Goal: Task Accomplishment & Management: Manage account settings

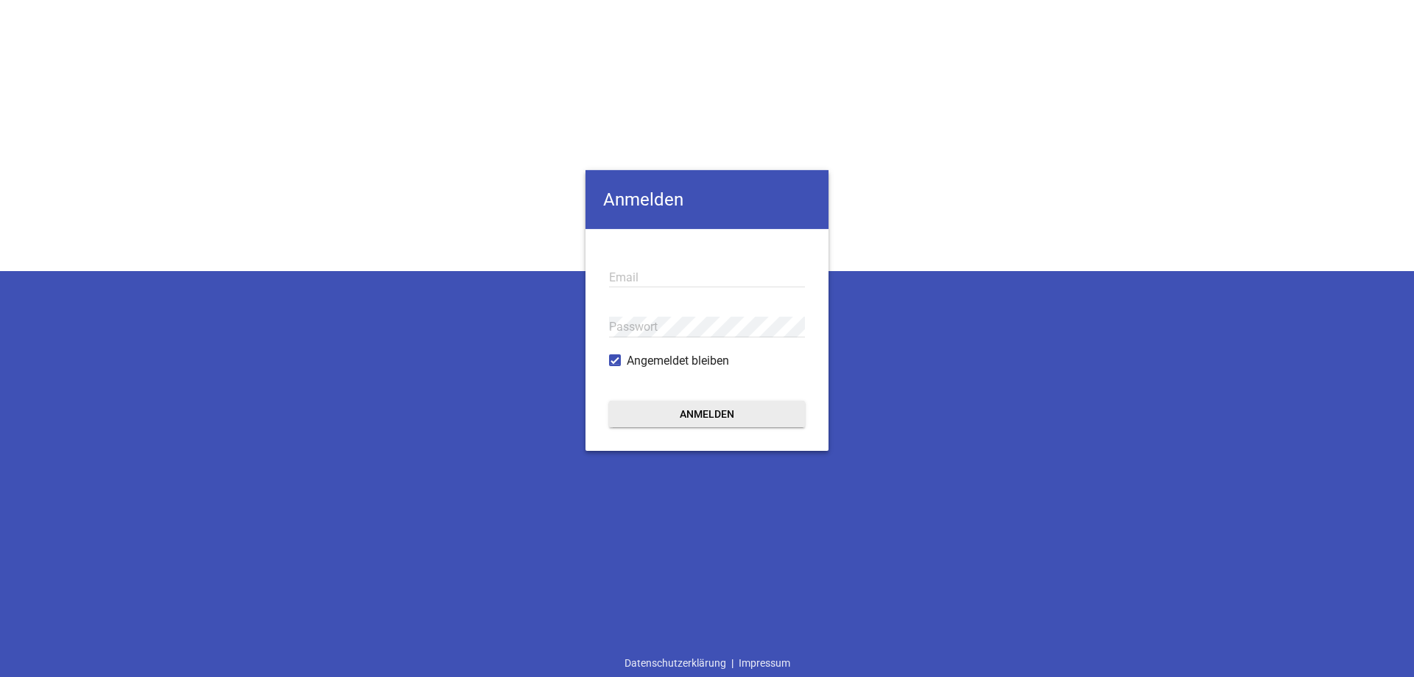
type input "[EMAIL_ADDRESS][DOMAIN_NAME]"
click at [726, 404] on button "Anmelden" at bounding box center [707, 414] width 196 height 27
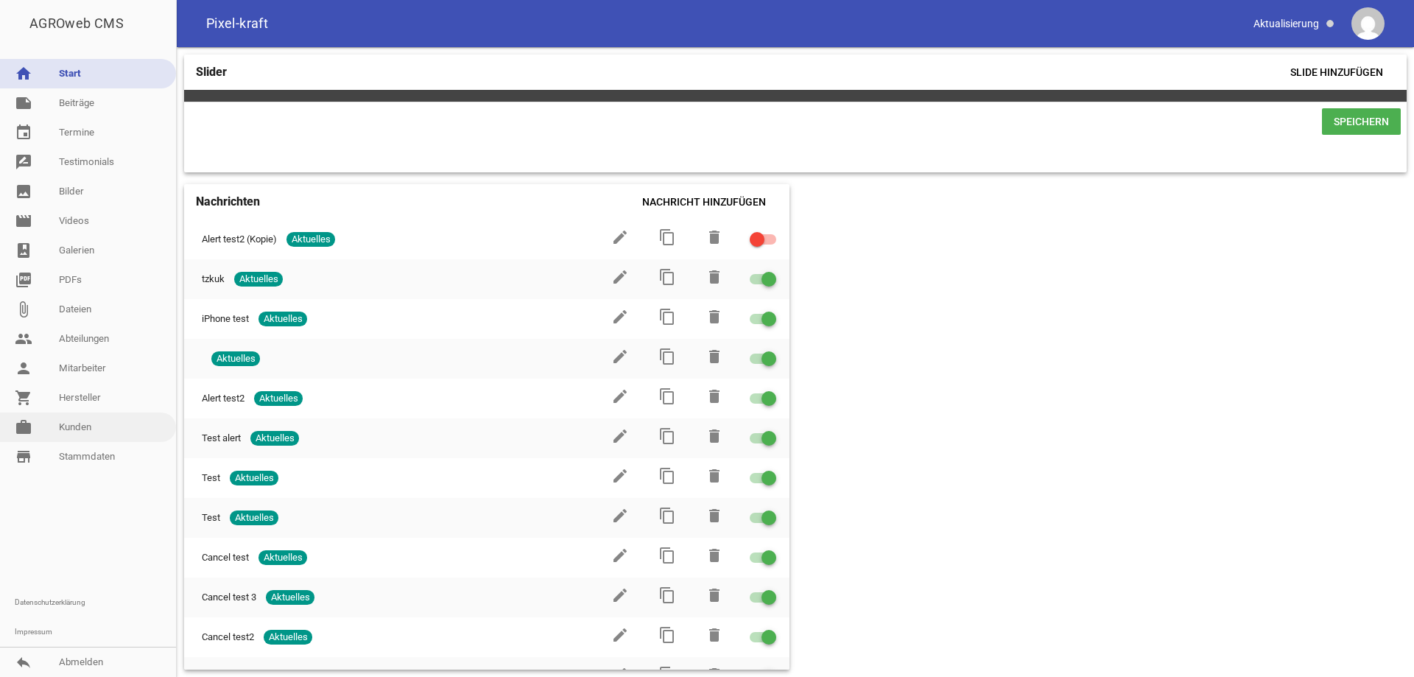
click at [152, 429] on link "work [PERSON_NAME]" at bounding box center [88, 426] width 176 height 29
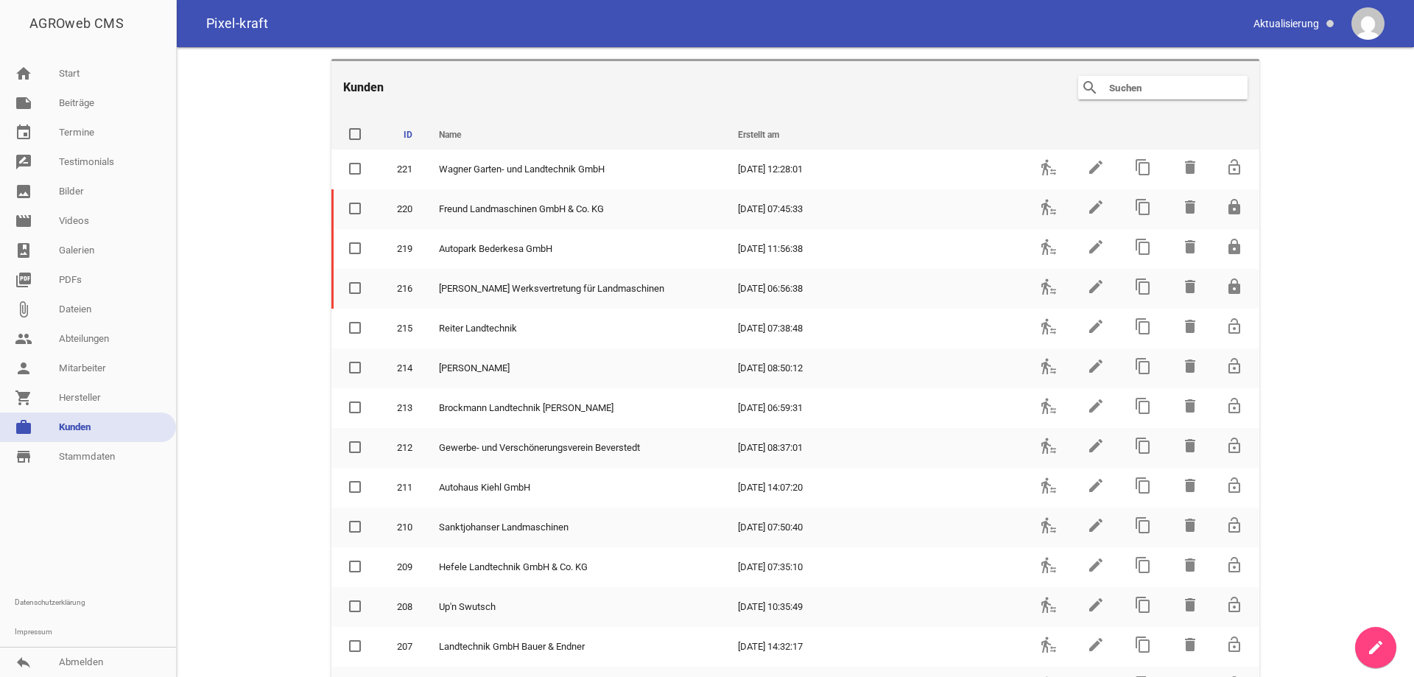
click at [1131, 85] on input "text" at bounding box center [1167, 88] width 118 height 18
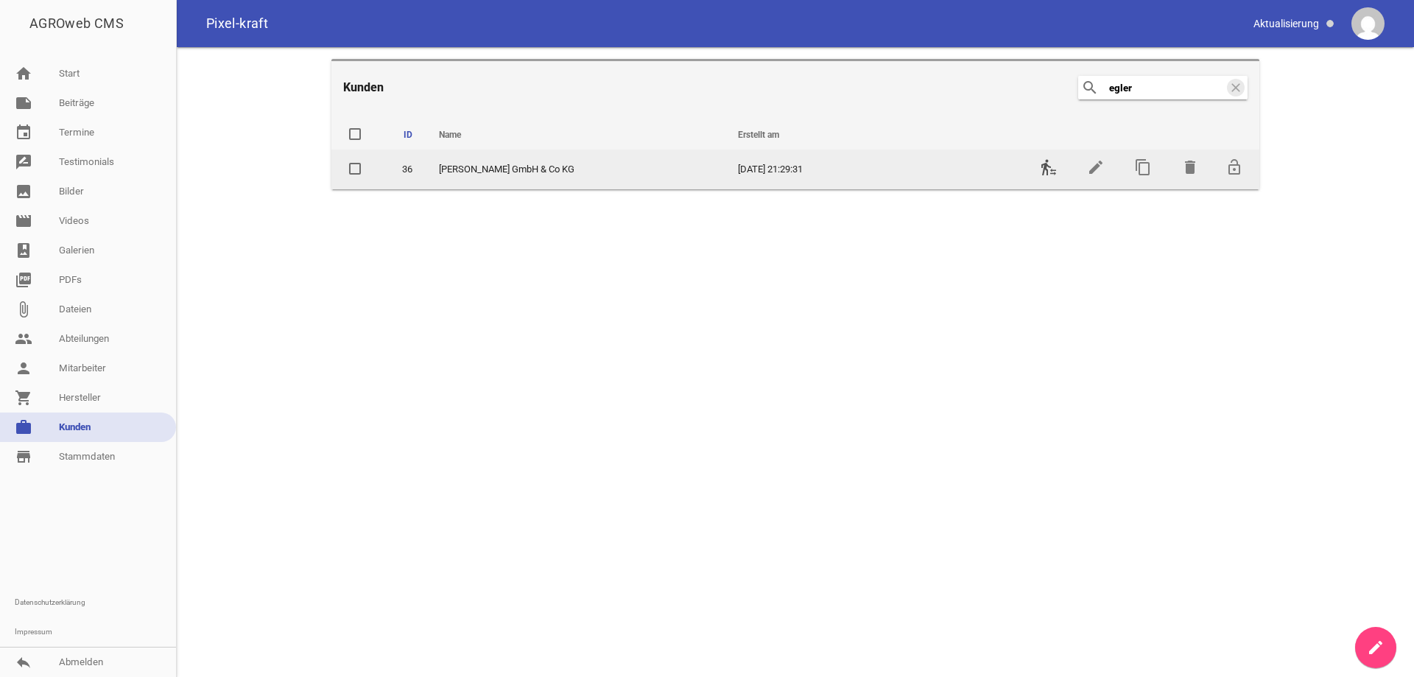
type input "egler"
click at [1050, 165] on icon "transfer_within_a_station" at bounding box center [1049, 167] width 18 height 18
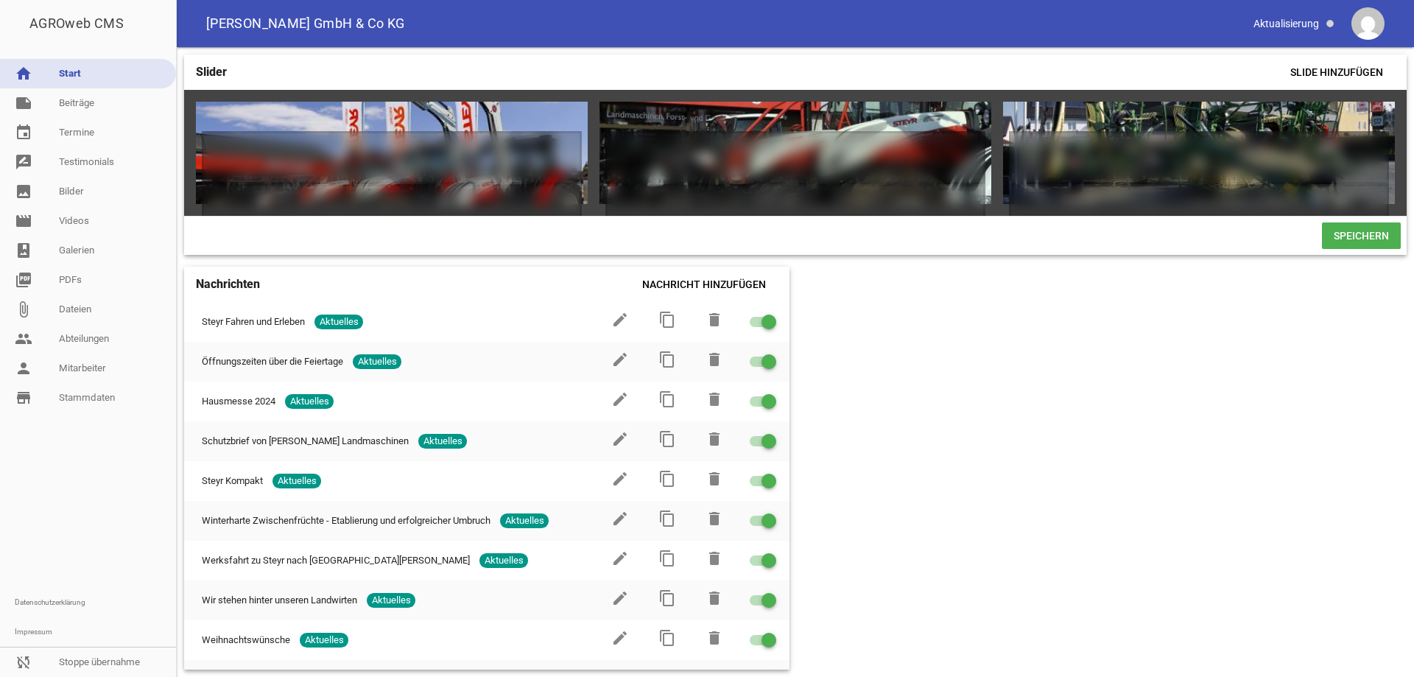
click at [118, 74] on link "home Start" at bounding box center [88, 73] width 176 height 29
drag, startPoint x: 1394, startPoint y: 186, endPoint x: 1383, endPoint y: 150, distance: 36.8
click at [1383, 150] on div at bounding box center [1199, 153] width 392 height 102
drag, startPoint x: 1399, startPoint y: 136, endPoint x: 1399, endPoint y: 125, distance: 10.3
click at [1399, 131] on div "games delete crop image games delete crop image games delete crop image games d…" at bounding box center [795, 153] width 1223 height 126
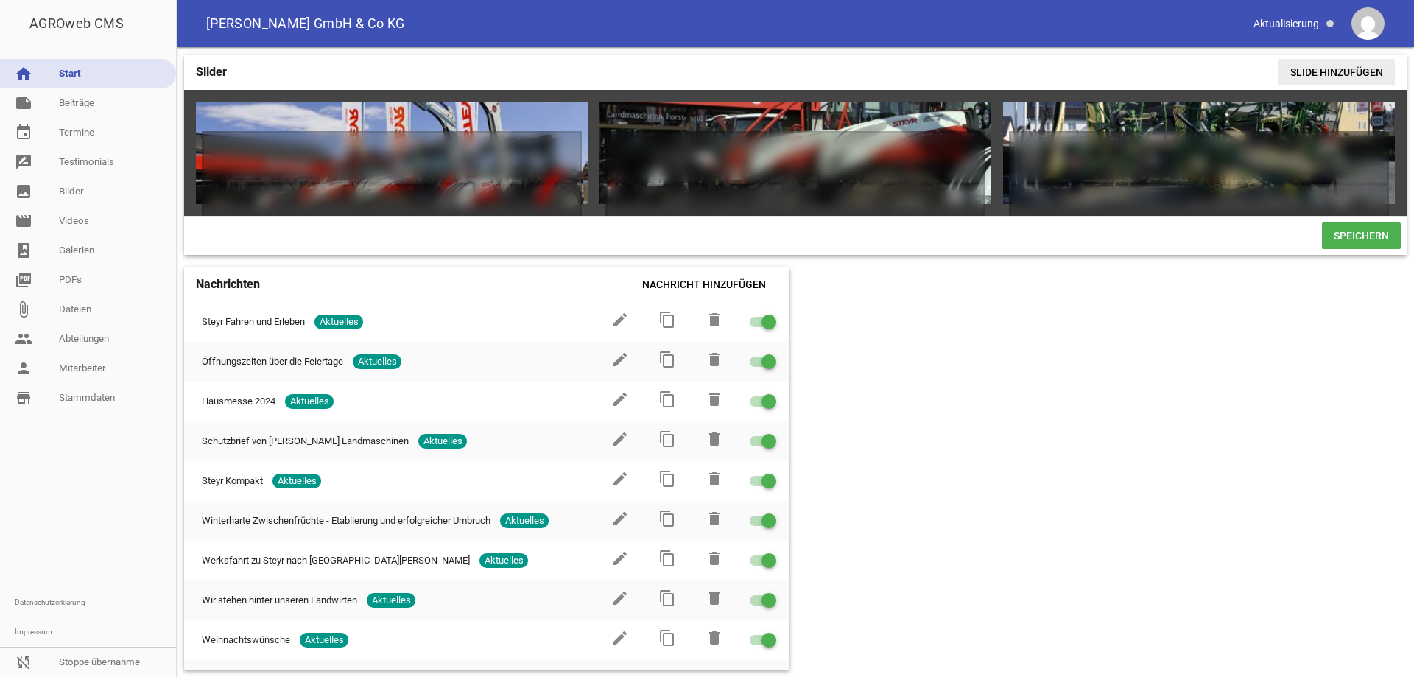
click at [1299, 67] on span "Slide hinzufügen" at bounding box center [1337, 72] width 116 height 27
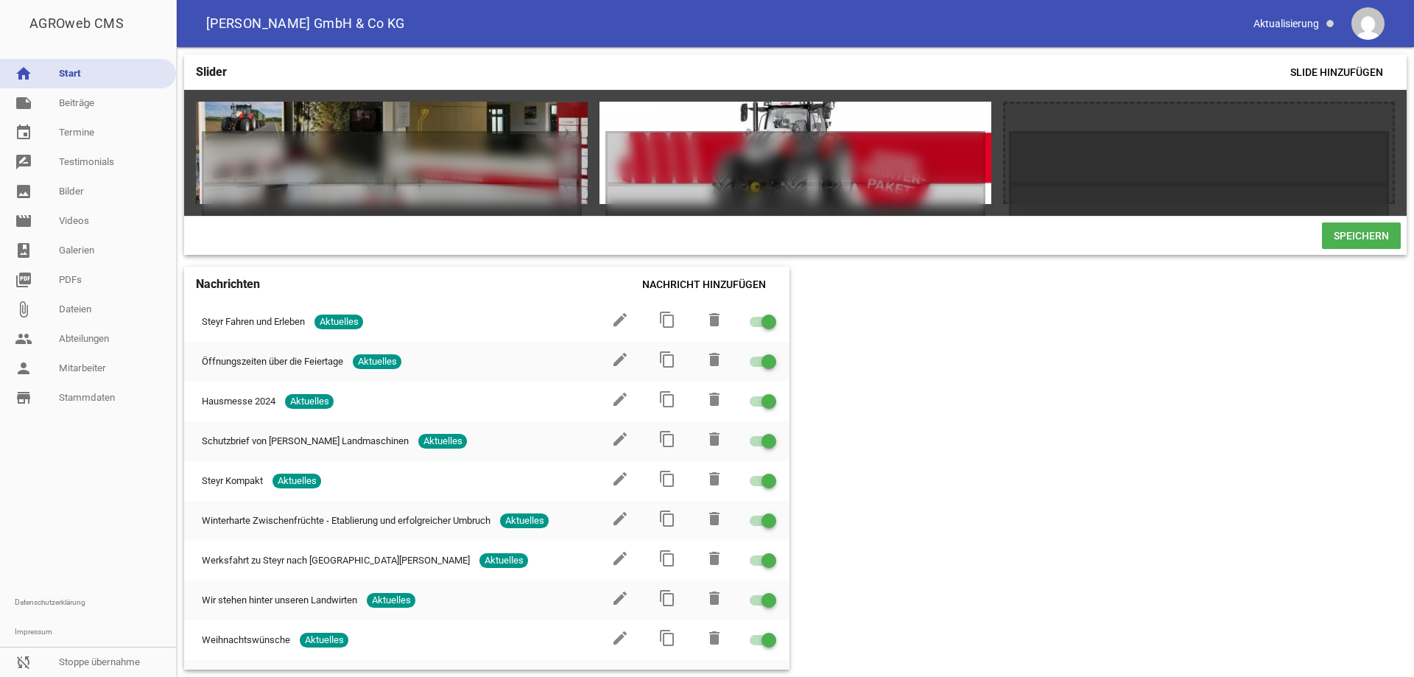
click at [79, 70] on link "home Start" at bounding box center [88, 73] width 176 height 29
click at [83, 79] on link "home Start" at bounding box center [88, 73] width 176 height 29
click at [77, 99] on link "note Beiträge" at bounding box center [88, 102] width 176 height 29
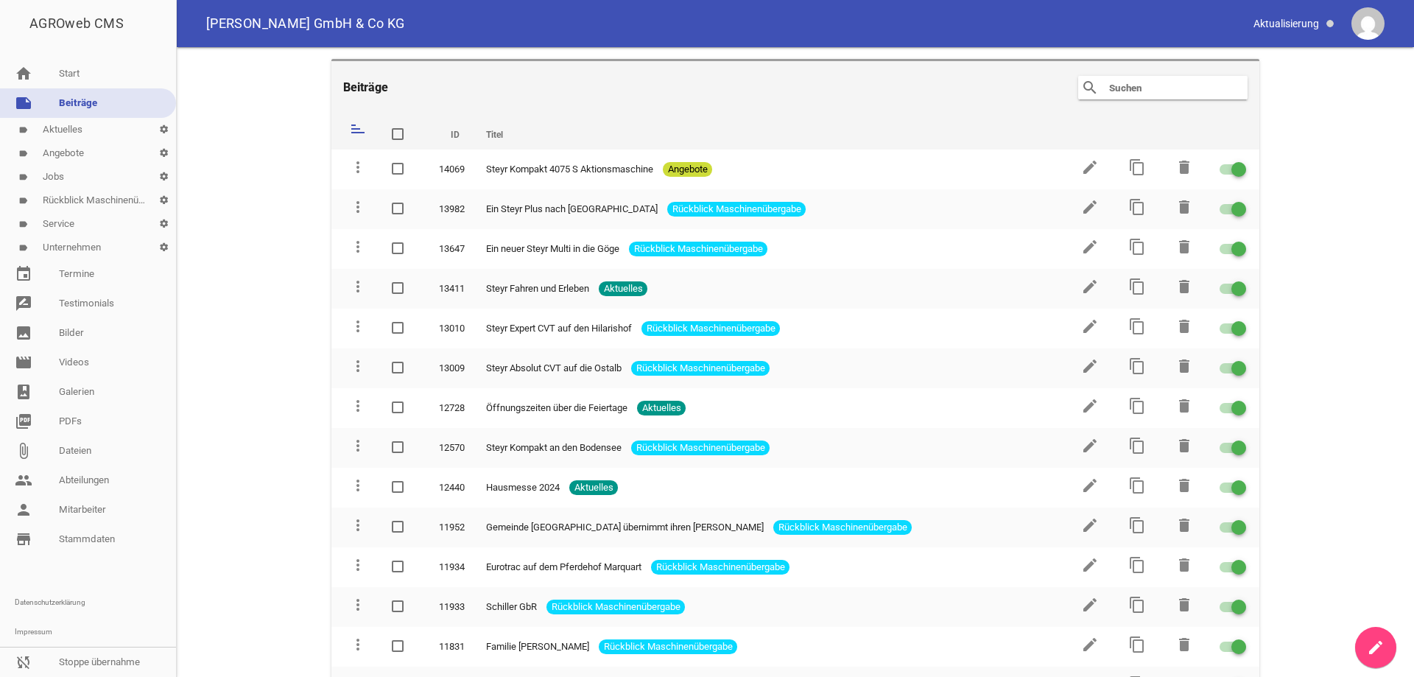
click at [99, 132] on link "label Aktuelles settings" at bounding box center [88, 130] width 176 height 24
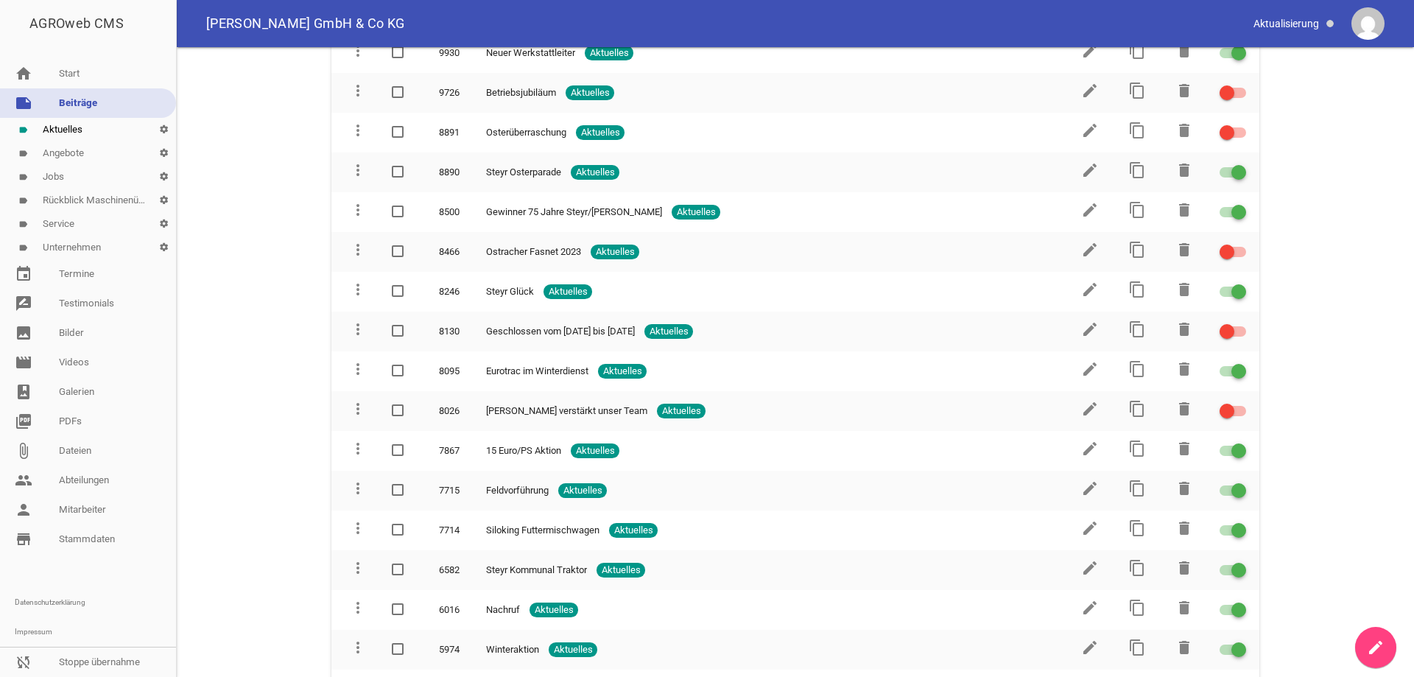
scroll to position [516, 0]
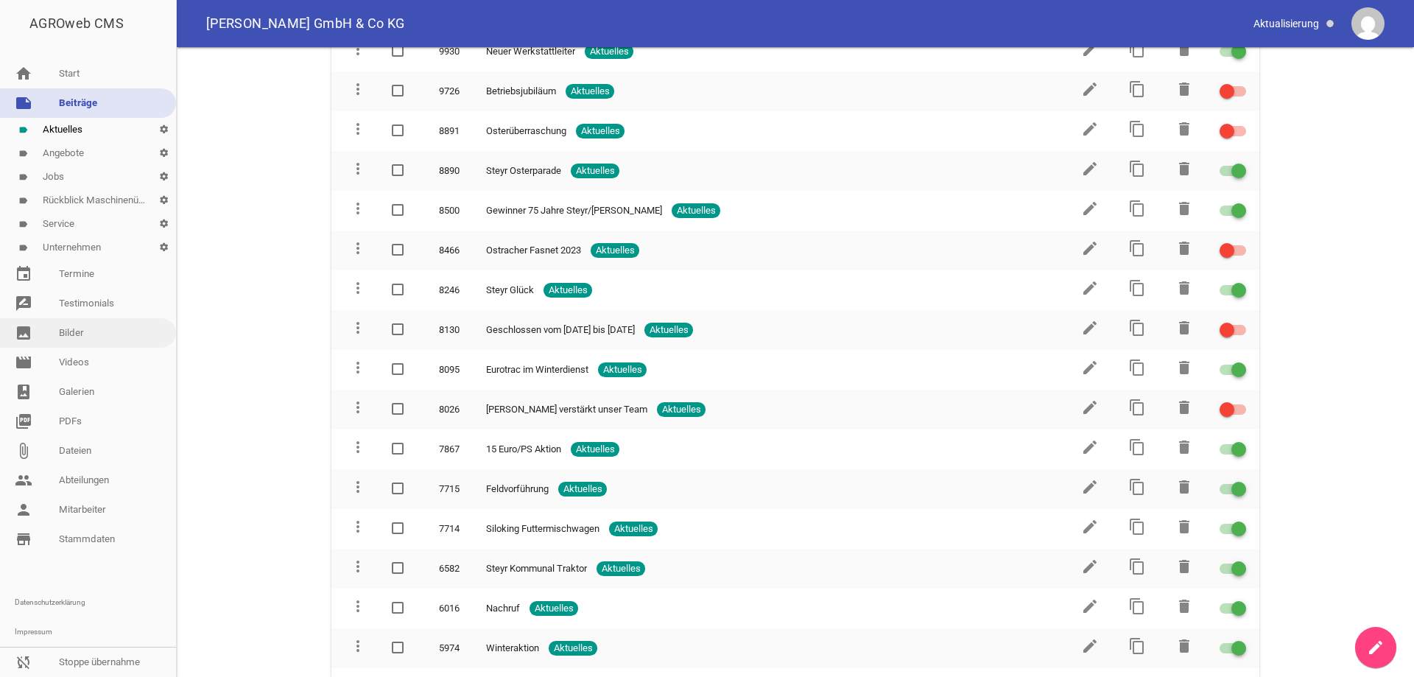
click at [74, 334] on link "image Bilder" at bounding box center [88, 332] width 176 height 29
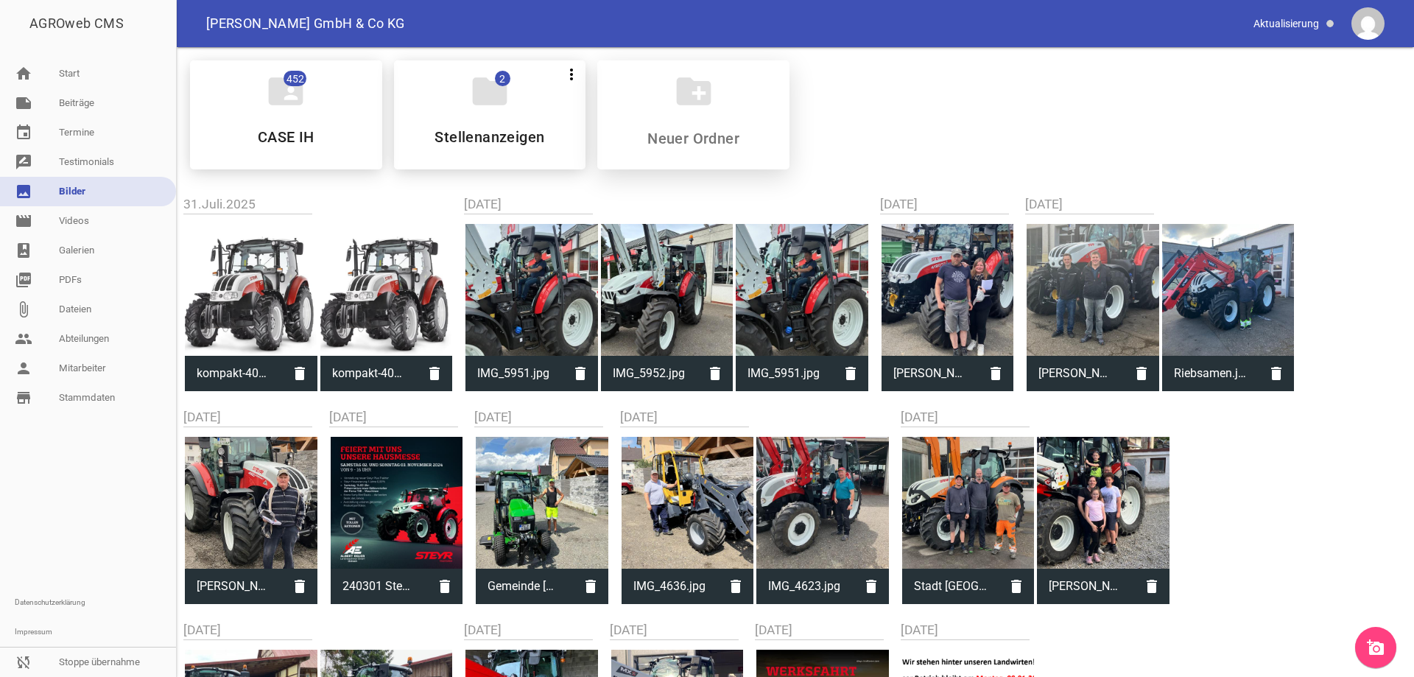
click at [698, 94] on icon "create_new_folder" at bounding box center [693, 91] width 41 height 41
click at [85, 254] on link "photo_album Galerien" at bounding box center [88, 250] width 176 height 29
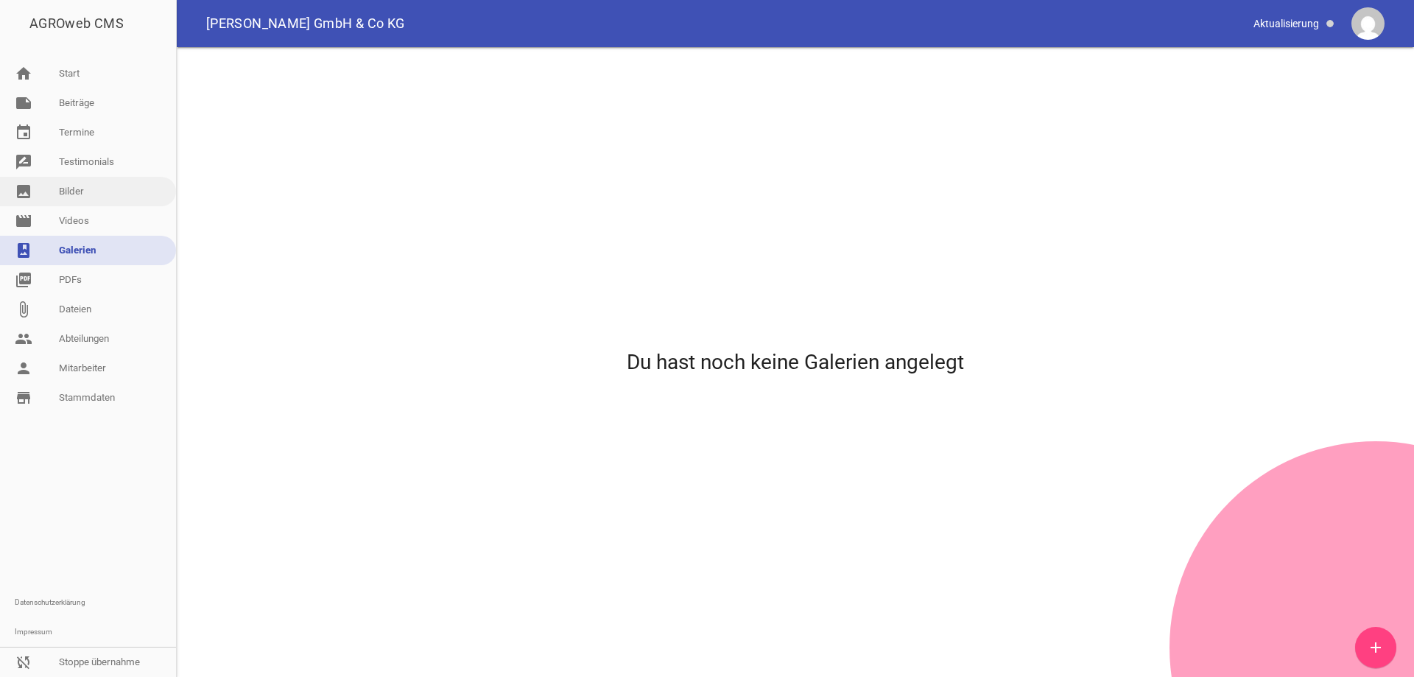
click at [106, 187] on link "image Bilder" at bounding box center [88, 191] width 176 height 29
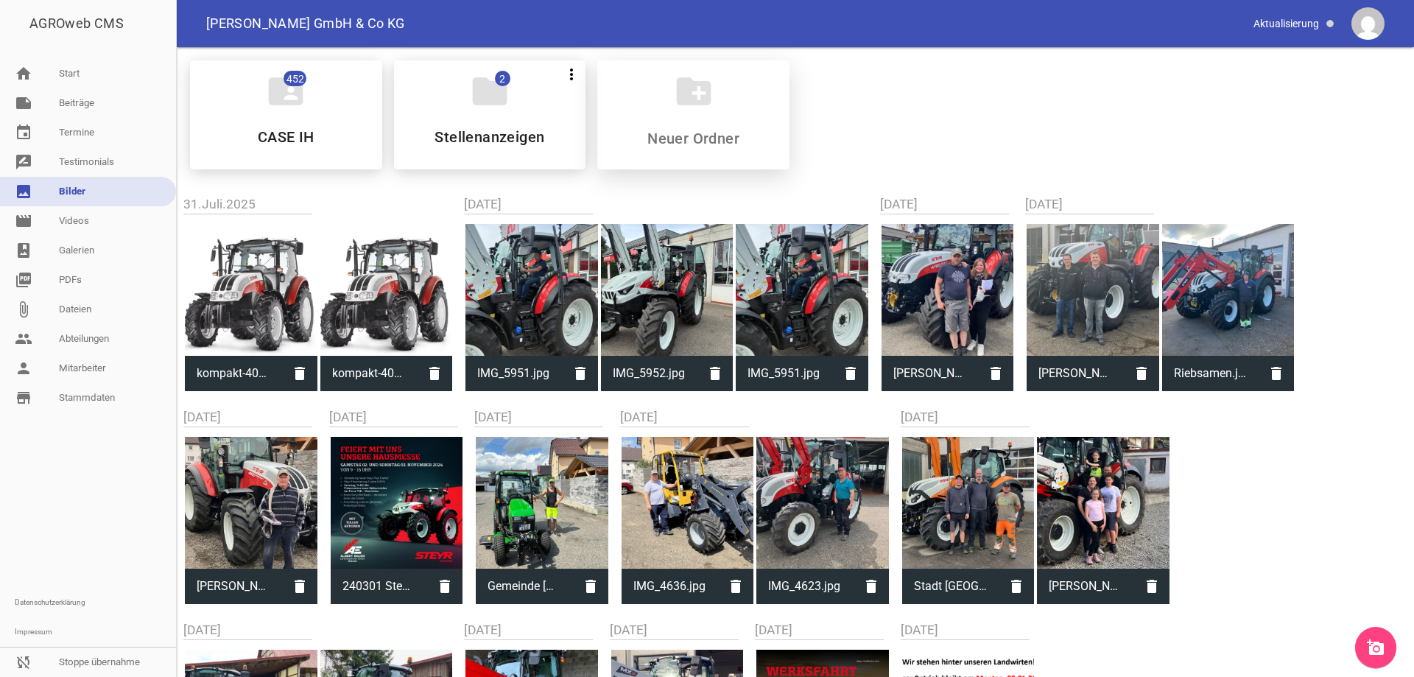
click at [686, 88] on icon "create_new_folder" at bounding box center [693, 91] width 41 height 41
click at [681, 136] on input at bounding box center [693, 139] width 175 height 18
type input "Geliefert 19.07."
click at [1372, 647] on icon "add_a_photo" at bounding box center [1376, 648] width 18 height 18
click at [1371, 653] on icon "add_a_photo" at bounding box center [1376, 648] width 18 height 18
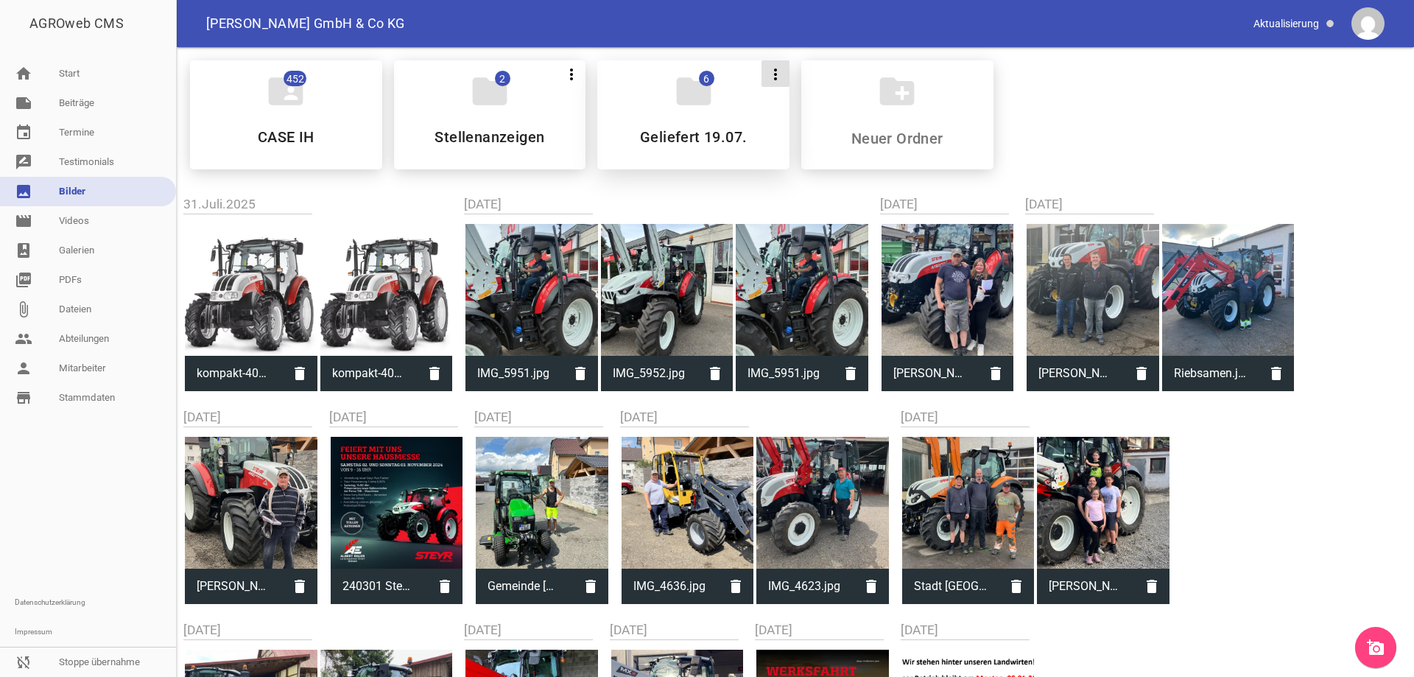
click at [768, 73] on icon "more_vert" at bounding box center [776, 75] width 18 height 18
click at [795, 142] on li "Bearbeiten" at bounding box center [805, 145] width 91 height 35
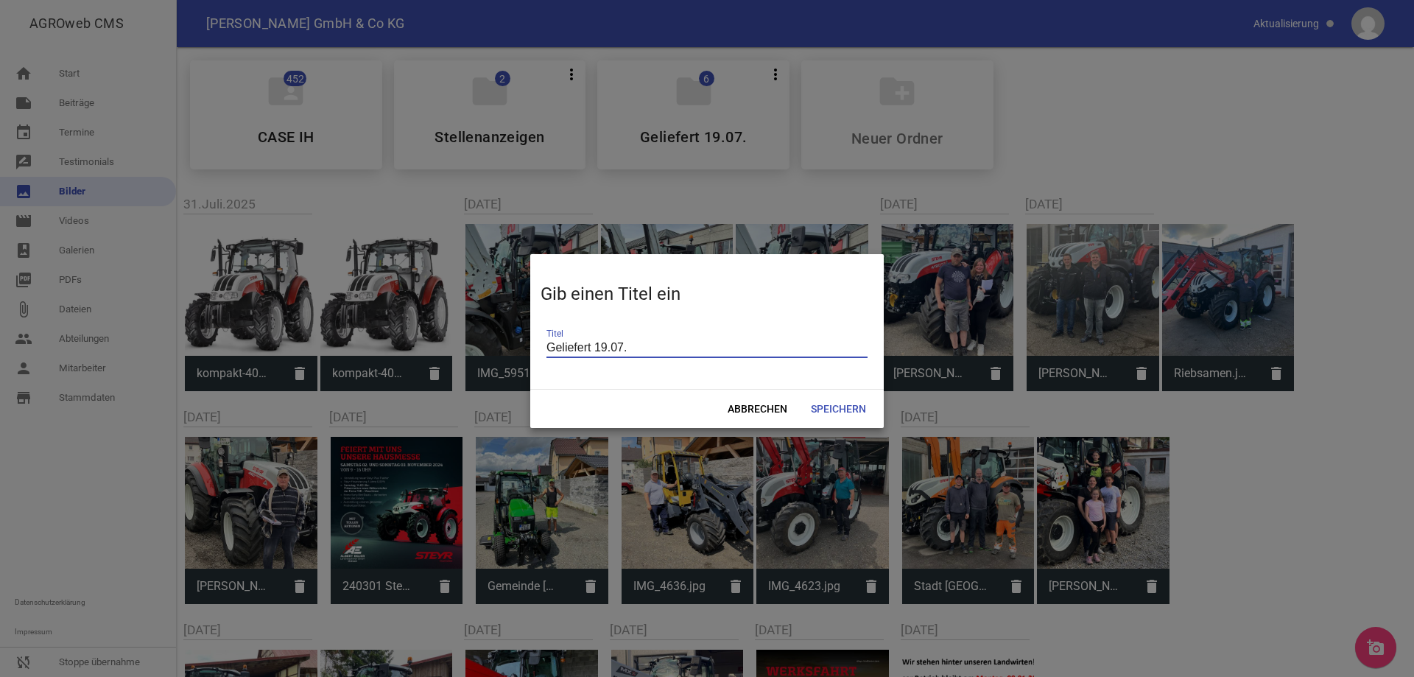
click at [624, 349] on input "Geliefert 19.07." at bounding box center [707, 348] width 321 height 20
type input "Geliefert 19.08."
click at [832, 406] on span "Speichern" at bounding box center [838, 409] width 79 height 27
